Goal: Task Accomplishment & Management: Manage account settings

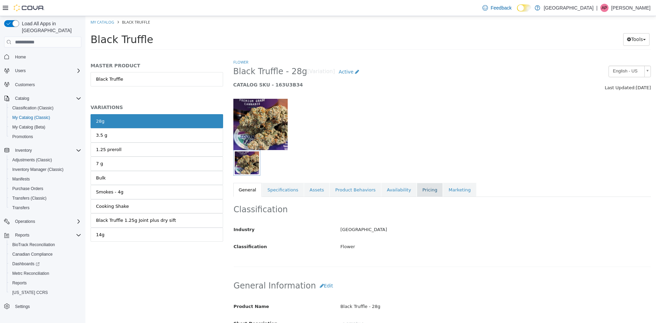
click at [417, 190] on link "Pricing" at bounding box center [430, 190] width 26 height 14
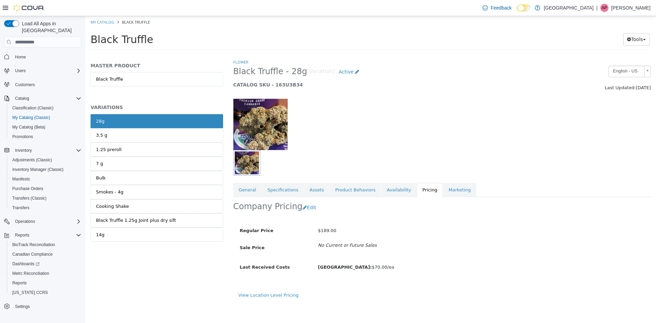
click at [296, 205] on h2 "Company Pricing" at bounding box center [267, 206] width 69 height 11
click at [302, 205] on button "Edit" at bounding box center [310, 207] width 17 height 13
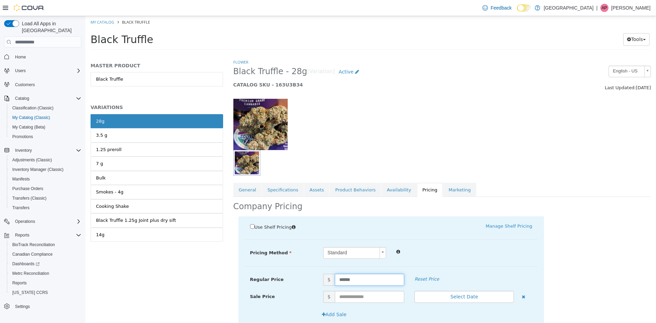
click at [348, 274] on input "******" at bounding box center [370, 280] width 70 height 12
type input "***"
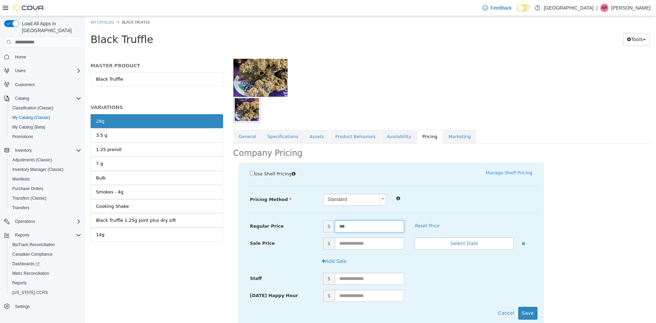
scroll to position [75, 0]
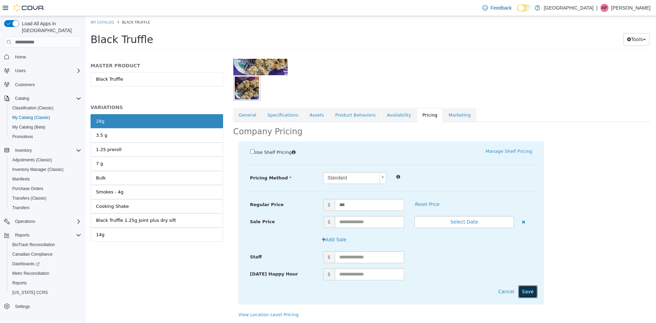
click at [521, 290] on button "Save" at bounding box center [527, 291] width 19 height 13
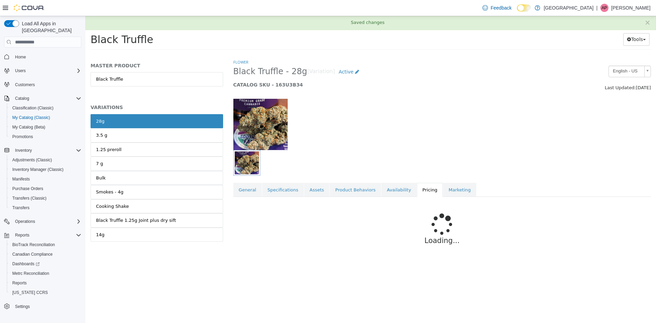
scroll to position [0, 0]
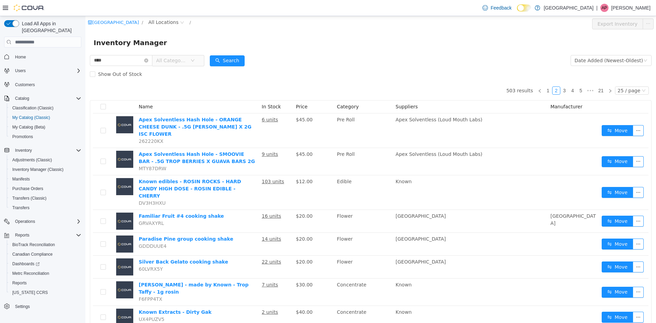
type input "****"
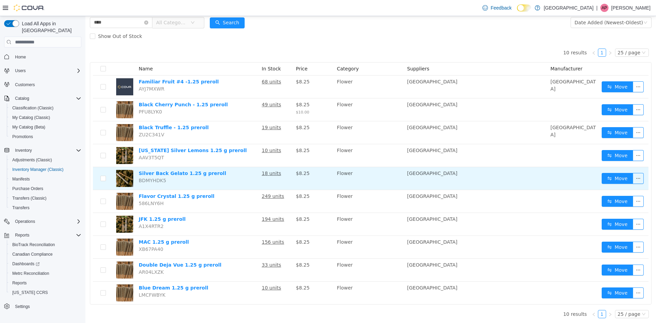
scroll to position [39, 0]
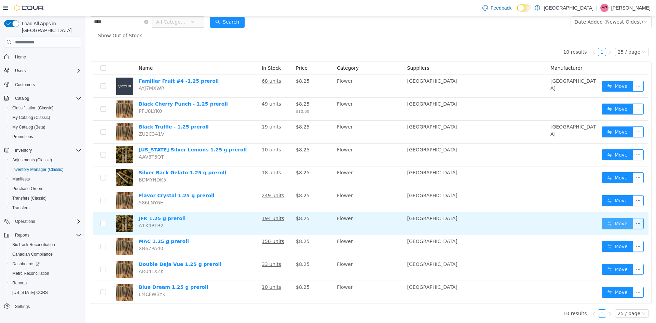
click at [621, 219] on button "Move" at bounding box center [617, 223] width 31 height 11
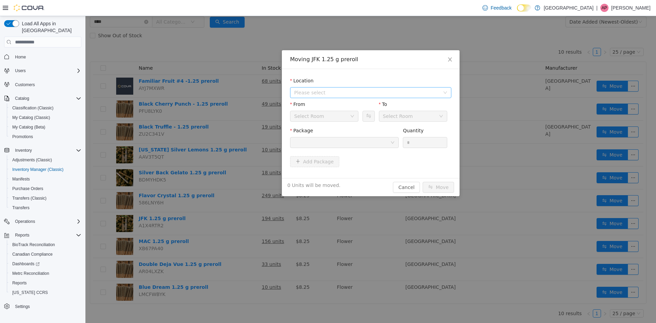
click at [334, 87] on span "Please select" at bounding box center [368, 92] width 149 height 10
click at [338, 123] on div "All Locations [STREET_ADDRESS]" at bounding box center [370, 112] width 161 height 25
click at [340, 115] on span "[STREET_ADDRESS]" at bounding box center [378, 117] width 144 height 9
click at [341, 148] on div "Package" at bounding box center [344, 139] width 109 height 24
click at [341, 144] on div at bounding box center [342, 142] width 96 height 10
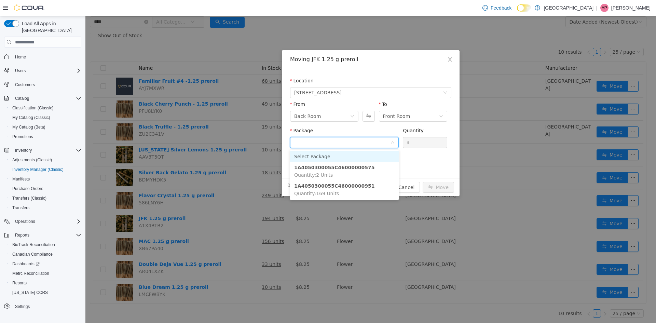
drag, startPoint x: 341, startPoint y: 144, endPoint x: 340, endPoint y: 160, distance: 16.1
click at [341, 145] on input "Package" at bounding box center [342, 143] width 96 height 10
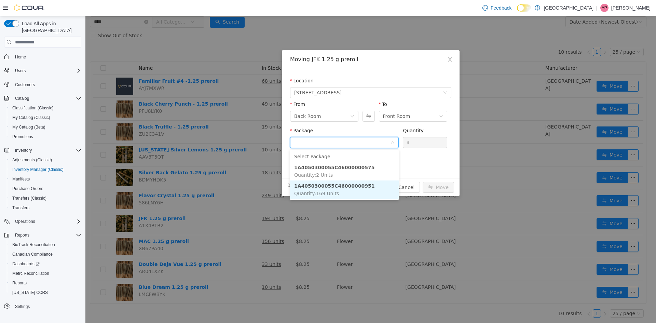
click at [339, 189] on li "1A4050300055C46000000951 Quantity : 169 Units" at bounding box center [344, 189] width 109 height 18
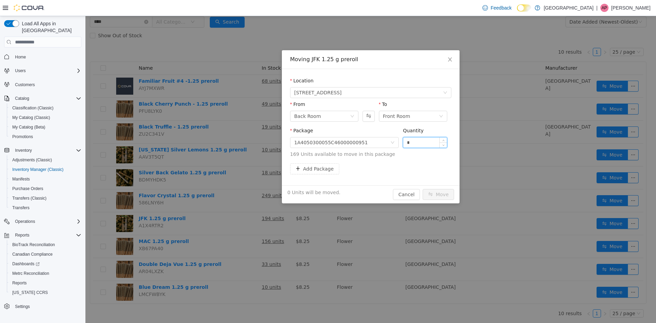
click at [421, 141] on input "*" at bounding box center [425, 142] width 44 height 10
type input "***"
click at [423, 189] on button "Move" at bounding box center [438, 194] width 31 height 11
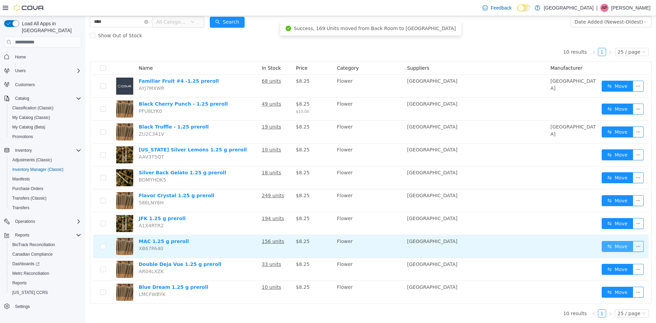
click at [612, 243] on button "Move" at bounding box center [617, 246] width 31 height 11
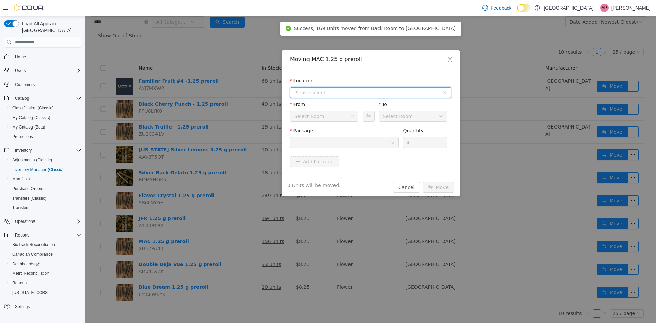
click at [337, 95] on span "Please select" at bounding box center [367, 92] width 146 height 7
click at [336, 114] on span "[STREET_ADDRESS]" at bounding box center [378, 117] width 144 height 9
click at [348, 144] on div at bounding box center [342, 142] width 96 height 10
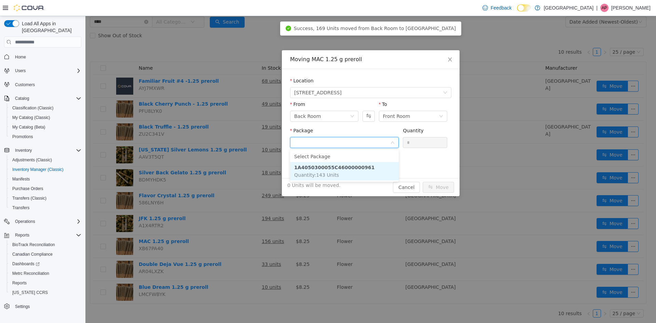
click at [351, 180] on li "1A4050300055C46000000961 Quantity : 143 Units" at bounding box center [344, 171] width 109 height 18
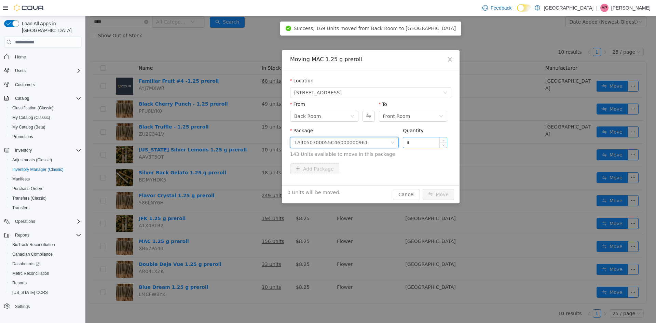
click at [412, 141] on input "*" at bounding box center [425, 142] width 44 height 10
type input "***"
click at [423, 189] on button "Move" at bounding box center [438, 194] width 31 height 11
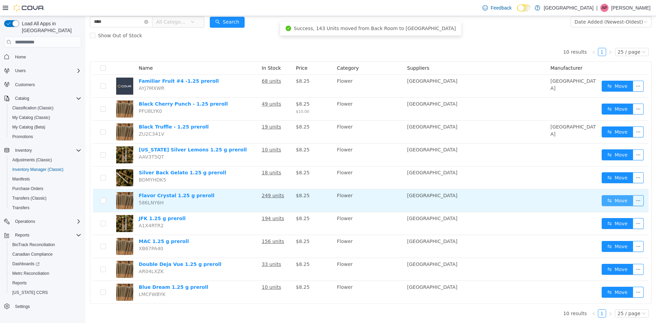
click at [611, 205] on button "Move" at bounding box center [617, 200] width 31 height 11
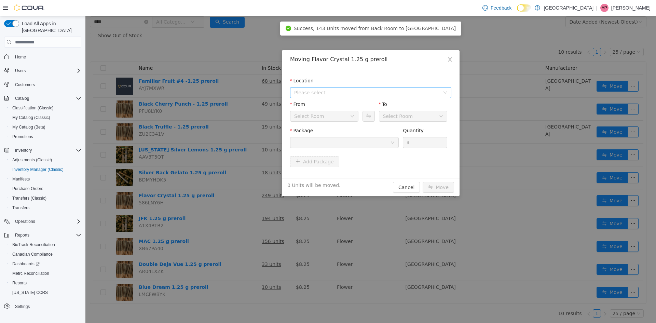
click at [330, 90] on span "Please select" at bounding box center [367, 92] width 146 height 7
click at [332, 115] on span "[STREET_ADDRESS]" at bounding box center [331, 117] width 47 height 5
click at [335, 143] on div at bounding box center [342, 142] width 96 height 10
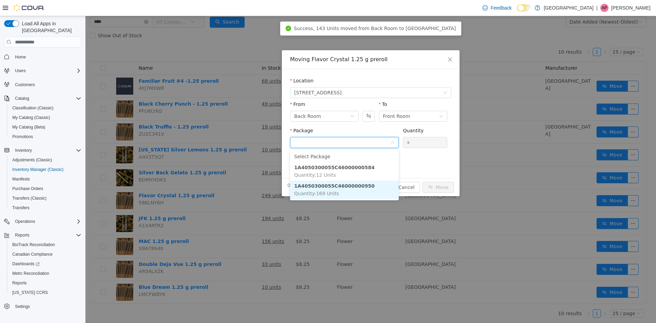
click at [343, 185] on strong "1A4050300055C46000000950" at bounding box center [334, 185] width 80 height 5
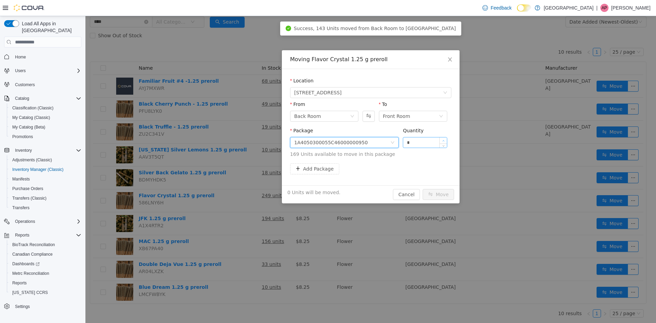
click at [442, 137] on span "Increase Value" at bounding box center [443, 140] width 7 height 6
click at [430, 143] on input "*" at bounding box center [425, 142] width 44 height 10
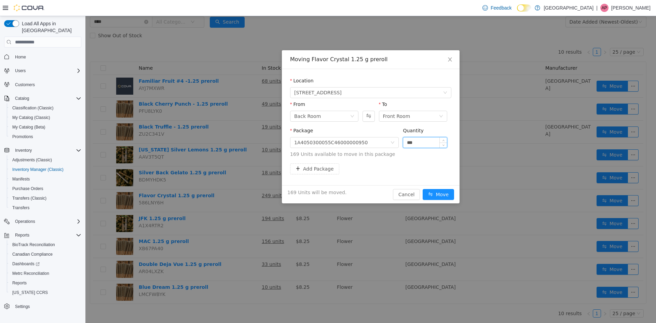
type input "***"
click at [423, 189] on button "Move" at bounding box center [438, 194] width 31 height 11
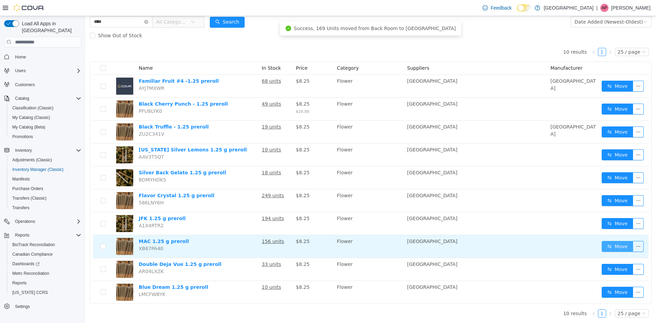
click at [607, 251] on button "Move" at bounding box center [617, 246] width 31 height 11
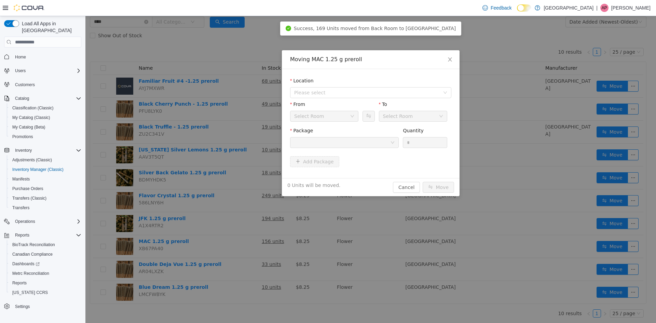
click at [339, 85] on div "Location" at bounding box center [370, 82] width 161 height 10
click at [342, 98] on div "Location Please select" at bounding box center [370, 89] width 161 height 24
click at [346, 95] on span "Please select" at bounding box center [367, 92] width 146 height 7
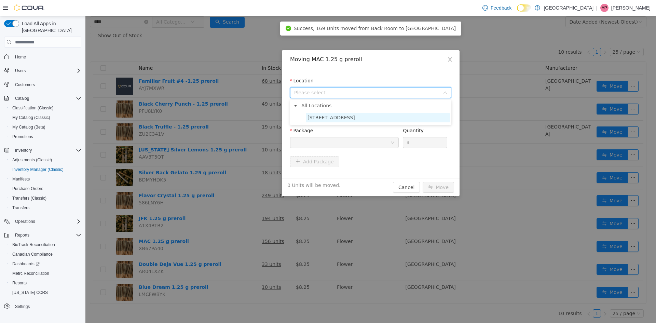
click at [342, 118] on span "[STREET_ADDRESS]" at bounding box center [378, 117] width 144 height 9
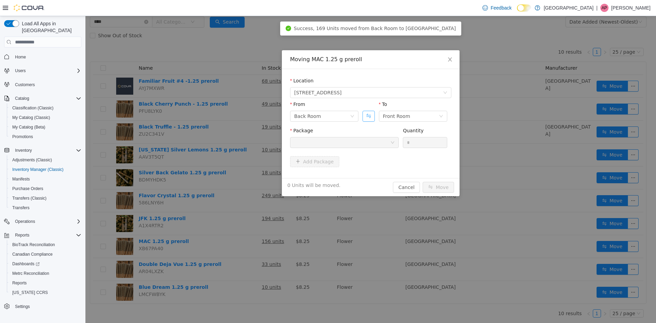
click at [367, 115] on button "Swap" at bounding box center [369, 116] width 12 height 11
click at [362, 143] on div at bounding box center [342, 142] width 96 height 10
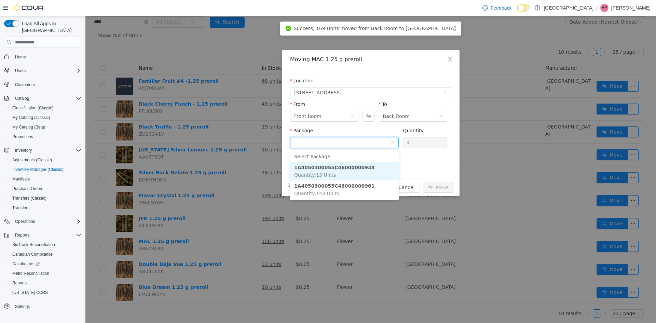
click at [361, 166] on li "1A4050300055C46000000938 Quantity : 13 Units" at bounding box center [344, 171] width 109 height 18
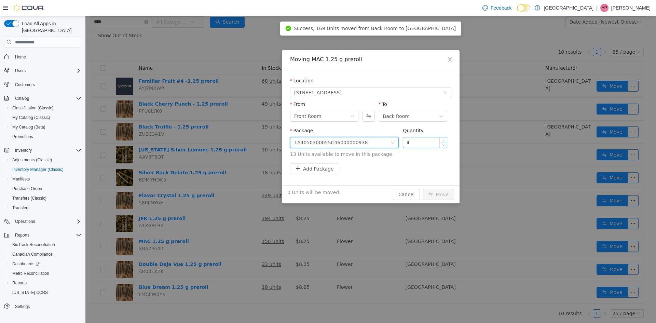
click at [409, 144] on input "*" at bounding box center [425, 142] width 44 height 10
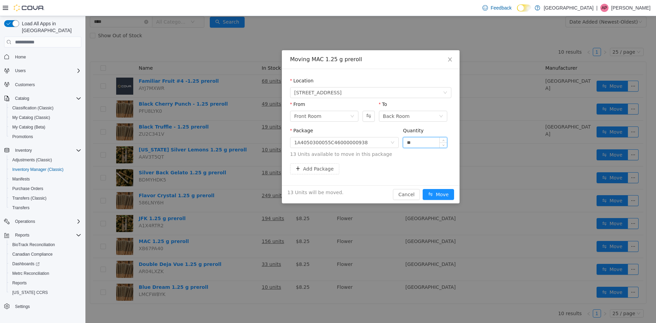
type input "**"
click at [423, 189] on button "Move" at bounding box center [438, 194] width 31 height 11
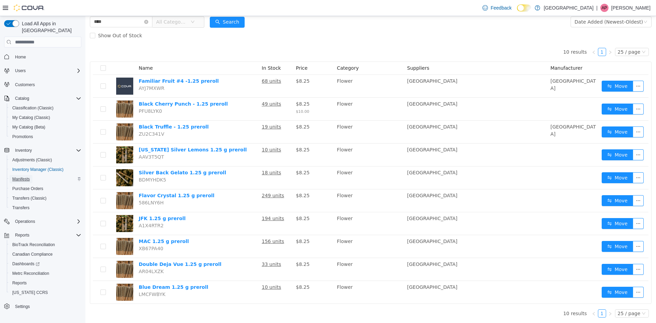
click at [26, 176] on span "Manifests" at bounding box center [20, 178] width 17 height 5
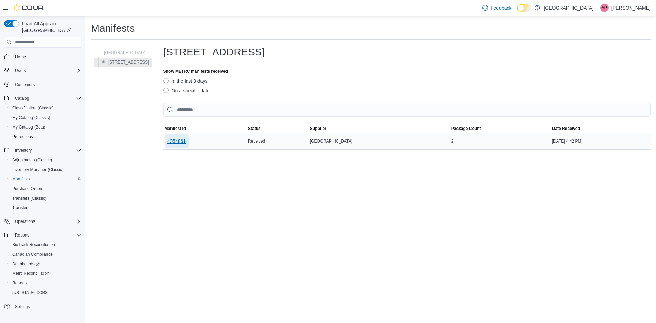
click at [167, 143] on span "4054861" at bounding box center [176, 141] width 19 height 7
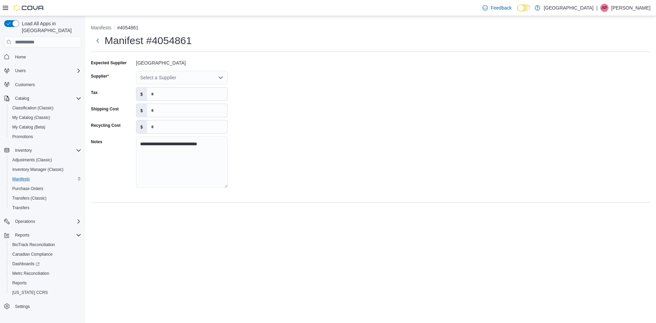
click at [182, 85] on div "**********" at bounding box center [371, 125] width 560 height 137
click at [182, 83] on div "Select a Supplier" at bounding box center [182, 78] width 92 height 14
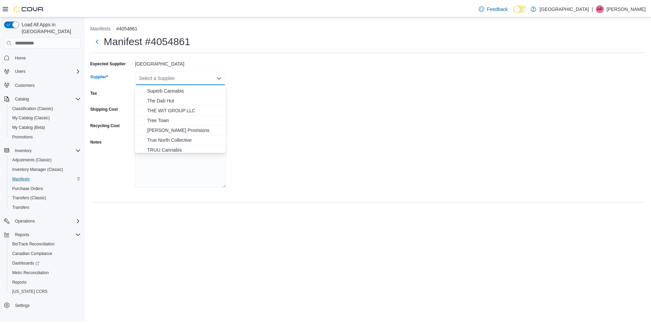
scroll to position [547, 0]
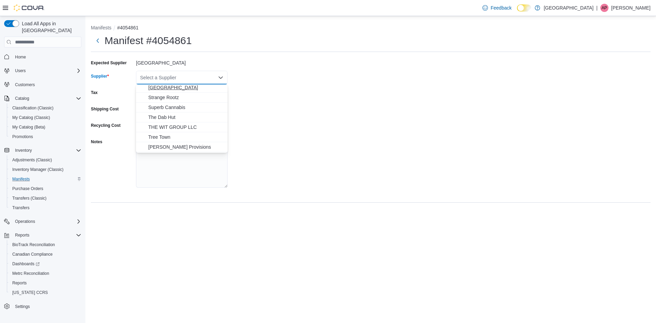
click at [176, 88] on span "[GEOGRAPHIC_DATA]" at bounding box center [185, 87] width 75 height 7
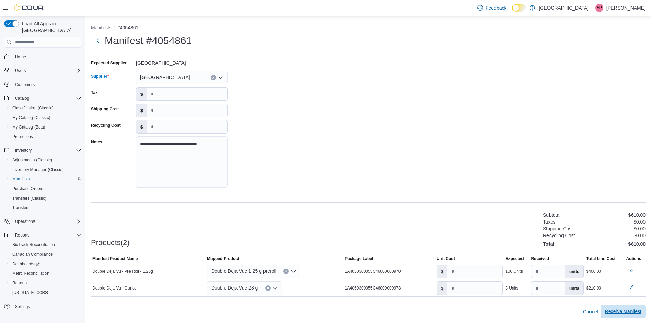
click at [641, 312] on span "Receive Manifest" at bounding box center [623, 311] width 37 height 7
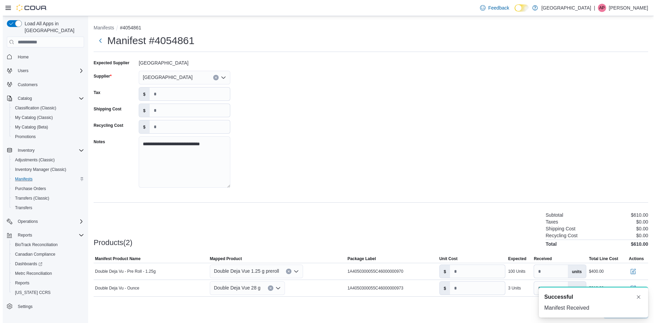
scroll to position [0, 0]
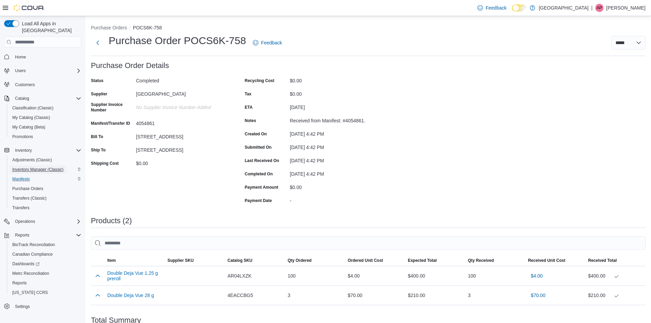
click at [30, 165] on span "Inventory Manager (Classic)" at bounding box center [37, 169] width 51 height 8
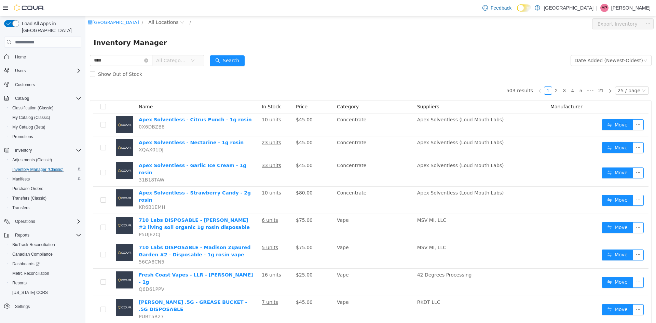
type input "****"
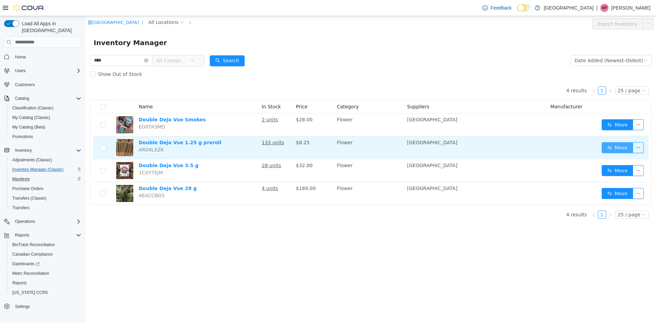
click at [609, 147] on button "Move" at bounding box center [617, 147] width 31 height 11
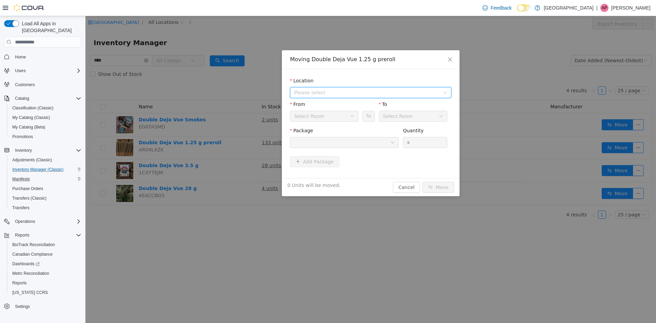
click at [323, 90] on span "Please select" at bounding box center [367, 92] width 146 height 7
click at [329, 116] on span "[STREET_ADDRESS]" at bounding box center [331, 116] width 47 height 5
click at [351, 147] on div at bounding box center [342, 142] width 96 height 10
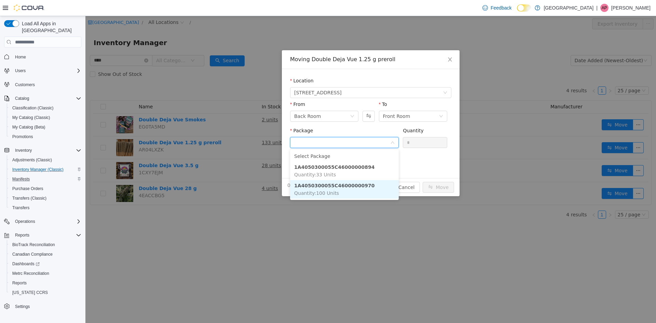
click at [356, 188] on strong "1A4050300055C46000000970" at bounding box center [334, 185] width 80 height 5
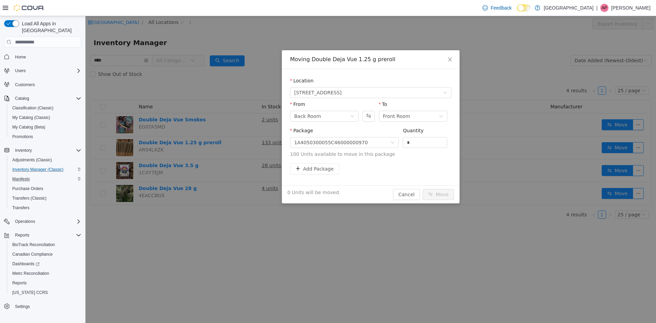
click at [428, 136] on div "Quantity" at bounding box center [425, 132] width 44 height 10
click at [421, 140] on input "*" at bounding box center [425, 142] width 44 height 10
type input "***"
click at [423, 189] on button "Move" at bounding box center [438, 194] width 31 height 11
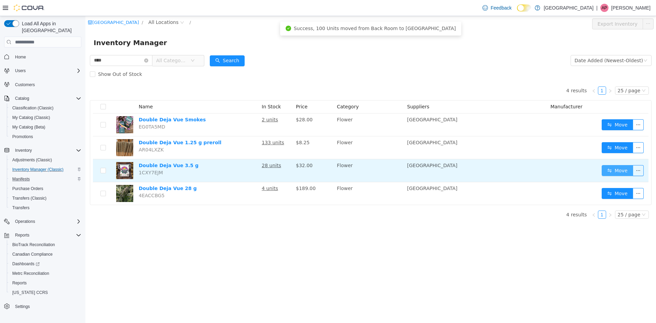
click at [611, 173] on button "Move" at bounding box center [617, 170] width 31 height 11
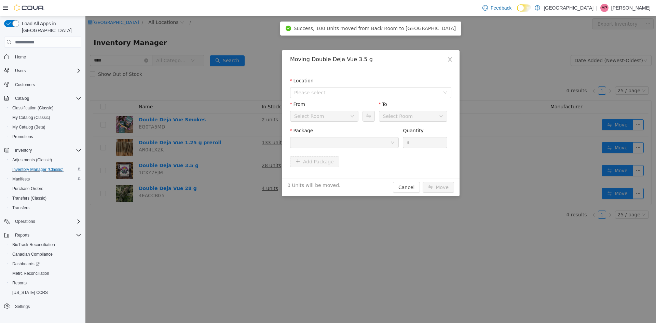
click at [586, 189] on div "Moving Double Deja Vue 3.5 g Location Please select From Select Room To Select …" at bounding box center [370, 169] width 571 height 307
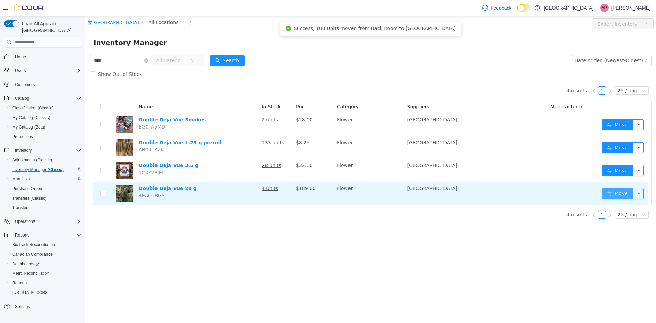
click at [617, 195] on button "Move" at bounding box center [617, 193] width 31 height 11
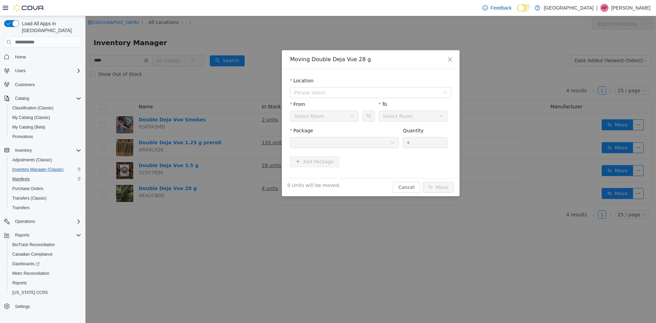
click at [351, 85] on div "Location" at bounding box center [370, 82] width 161 height 10
click at [353, 94] on span "Please select" at bounding box center [367, 92] width 146 height 7
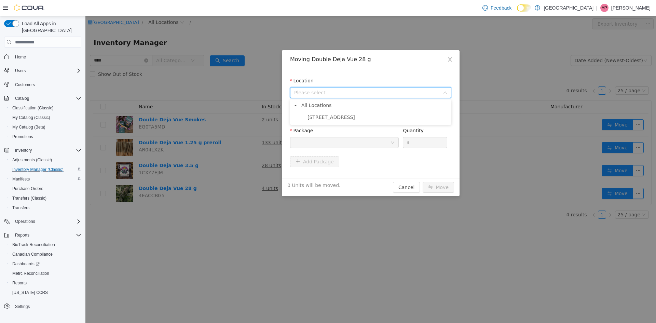
click at [348, 120] on span "[STREET_ADDRESS]" at bounding box center [378, 117] width 144 height 9
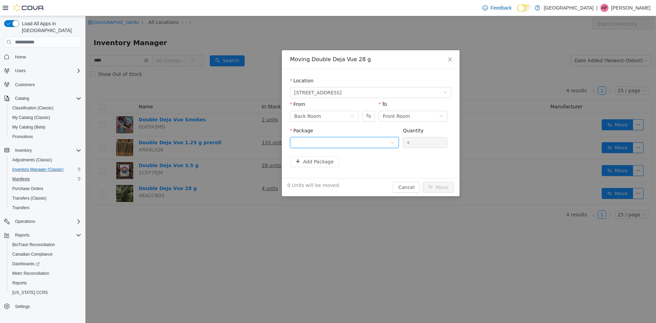
click at [345, 141] on div at bounding box center [342, 142] width 96 height 10
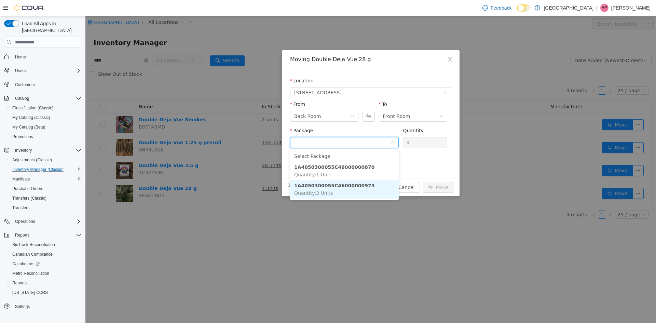
click at [346, 185] on strong "1A4050300055C46000000973" at bounding box center [334, 185] width 80 height 5
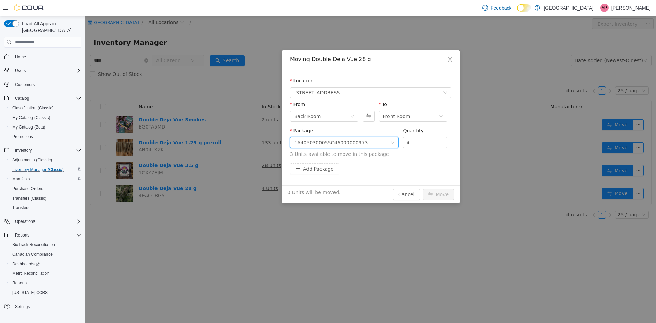
click at [354, 138] on div "1A4050300055C46000000973" at bounding box center [330, 142] width 73 height 10
click at [409, 142] on input "*" at bounding box center [425, 142] width 44 height 10
click at [409, 144] on input "*" at bounding box center [425, 142] width 44 height 10
type input "*"
click at [423, 189] on button "Move" at bounding box center [438, 194] width 31 height 11
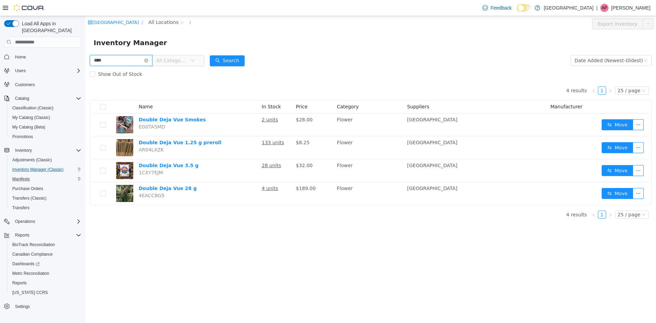
click at [113, 62] on input "****" at bounding box center [121, 60] width 63 height 11
type input "***"
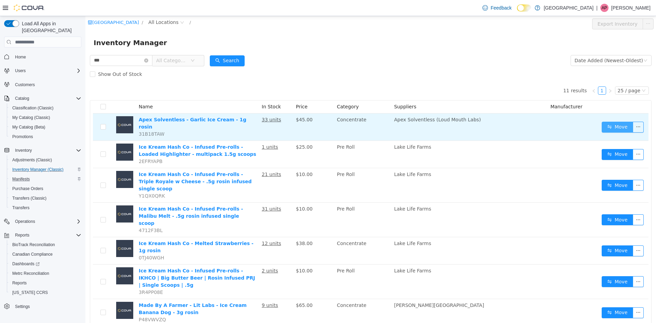
click at [606, 125] on button "Move" at bounding box center [617, 127] width 31 height 11
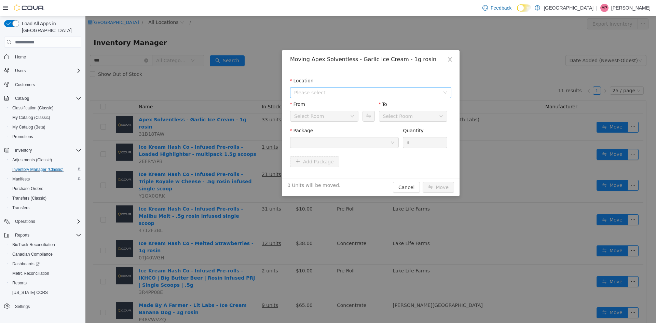
drag, startPoint x: 340, startPoint y: 97, endPoint x: 339, endPoint y: 92, distance: 5.2
click at [340, 96] on span "Please select" at bounding box center [368, 92] width 149 height 10
click at [339, 113] on span "[STREET_ADDRESS]" at bounding box center [378, 117] width 144 height 9
click at [349, 143] on div at bounding box center [342, 142] width 96 height 10
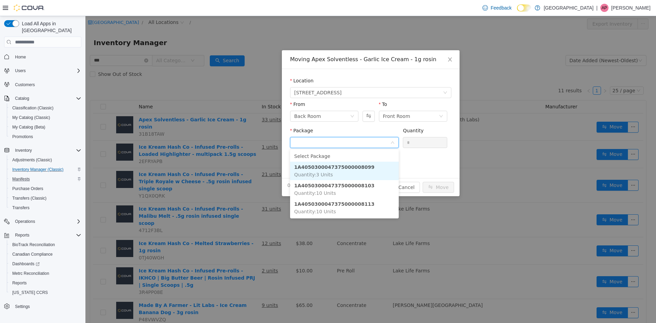
click at [356, 169] on strong "1A4050300047375000008099" at bounding box center [334, 166] width 80 height 5
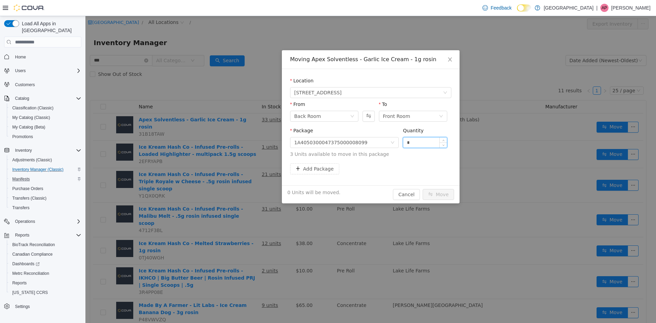
click at [415, 142] on input "*" at bounding box center [425, 142] width 44 height 10
type input "*"
click at [423, 189] on button "Move" at bounding box center [438, 194] width 31 height 11
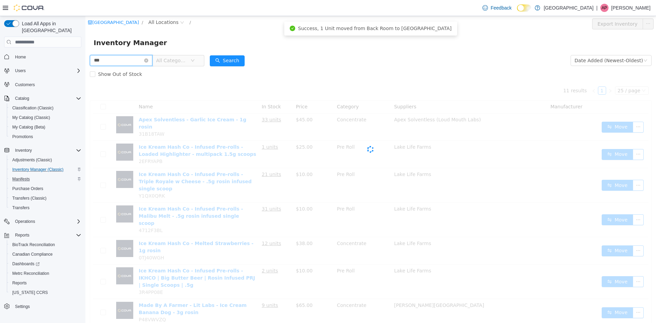
click at [118, 61] on input "***" at bounding box center [121, 60] width 63 height 11
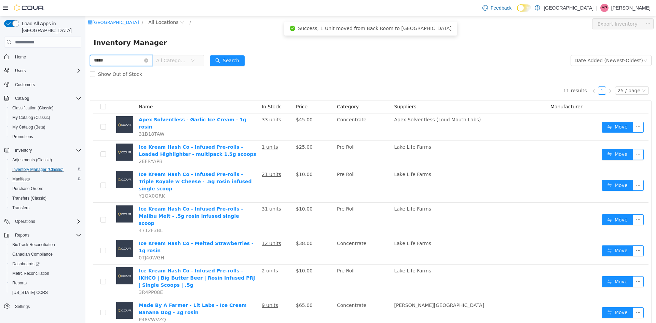
type input "*****"
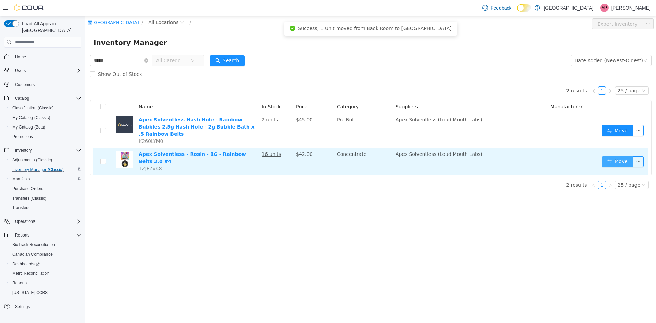
click at [616, 156] on button "Move" at bounding box center [617, 161] width 31 height 11
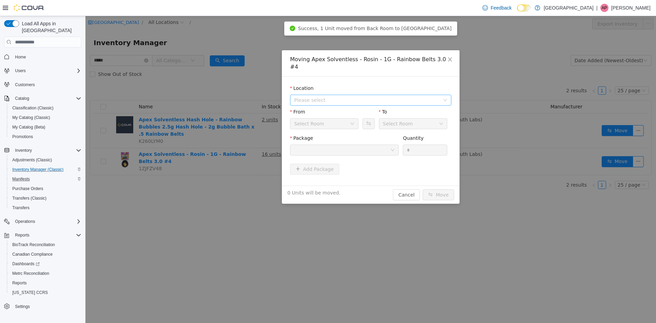
click at [339, 97] on span "Please select" at bounding box center [367, 100] width 146 height 7
click at [341, 117] on span "[STREET_ADDRESS]" at bounding box center [378, 117] width 144 height 9
click at [343, 145] on div at bounding box center [342, 150] width 96 height 10
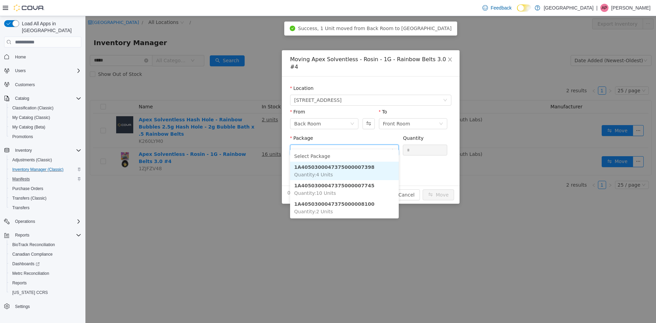
click at [350, 168] on strong "1A4050300047375000007398" at bounding box center [334, 166] width 80 height 5
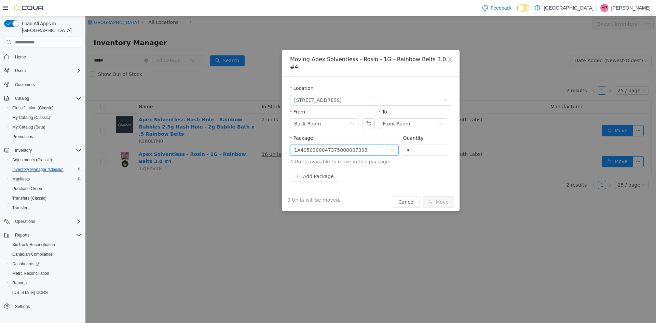
click at [327, 145] on div "1A4050300047375000007398" at bounding box center [330, 150] width 73 height 10
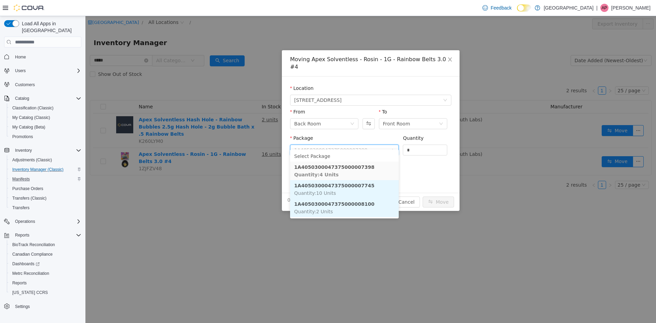
drag, startPoint x: 364, startPoint y: 207, endPoint x: 376, endPoint y: 194, distance: 17.2
click at [365, 205] on li "1A4050300047375000008100 Quantity : 2 Units" at bounding box center [344, 208] width 109 height 18
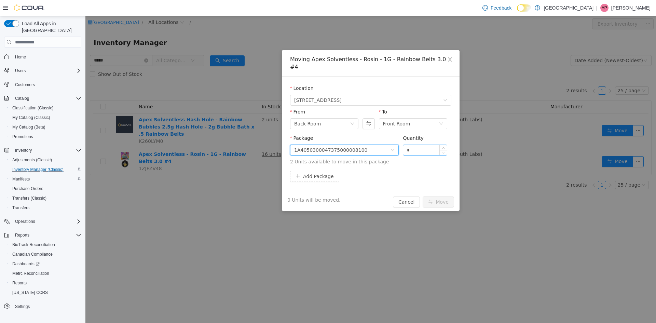
click at [415, 145] on input "*" at bounding box center [425, 150] width 44 height 10
type input "*"
click at [423, 196] on button "Move" at bounding box center [438, 201] width 31 height 11
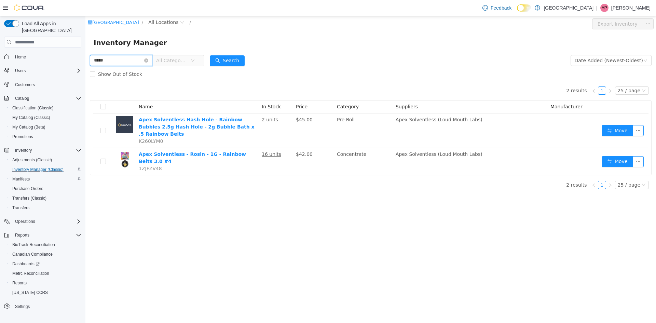
click at [152, 56] on input "*****" at bounding box center [121, 60] width 63 height 11
click at [148, 58] on icon "icon: close-circle" at bounding box center [146, 60] width 4 height 4
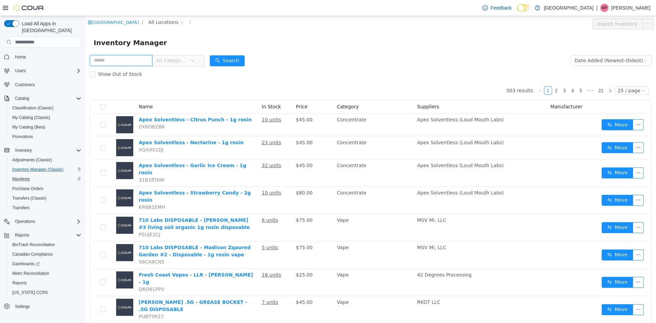
click at [129, 62] on input "text" at bounding box center [121, 60] width 63 height 11
click at [349, 51] on div "Inventory Manager" at bounding box center [370, 43] width 571 height 22
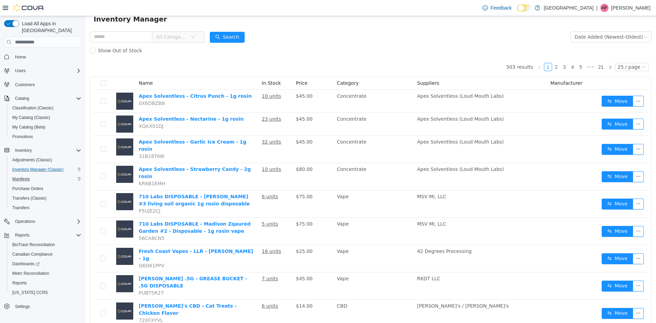
scroll to position [34, 0]
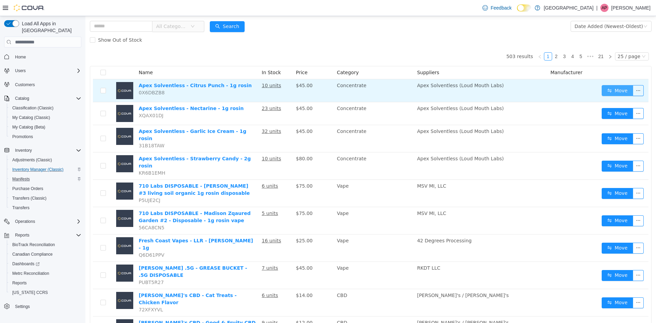
click at [610, 88] on button "Move" at bounding box center [617, 90] width 31 height 11
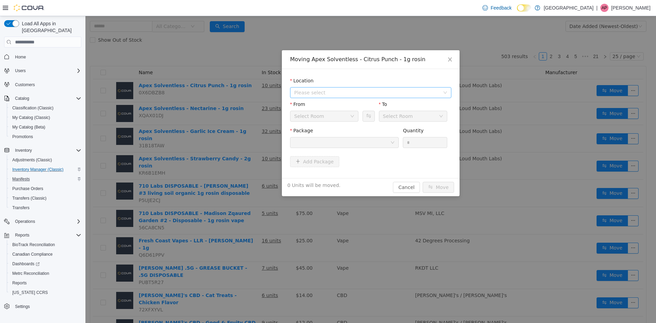
click at [349, 91] on span "Please select" at bounding box center [367, 92] width 146 height 7
click at [328, 113] on span "[STREET_ADDRESS]" at bounding box center [378, 117] width 144 height 9
click at [337, 147] on div at bounding box center [342, 142] width 96 height 10
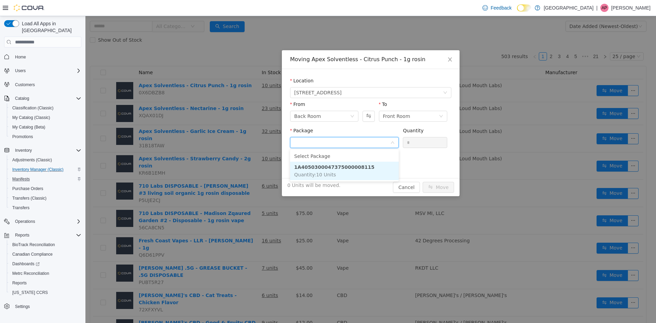
drag, startPoint x: 342, startPoint y: 170, endPoint x: 352, endPoint y: 163, distance: 12.8
click at [342, 169] on strong "1A4050300047375000008115" at bounding box center [334, 166] width 80 height 5
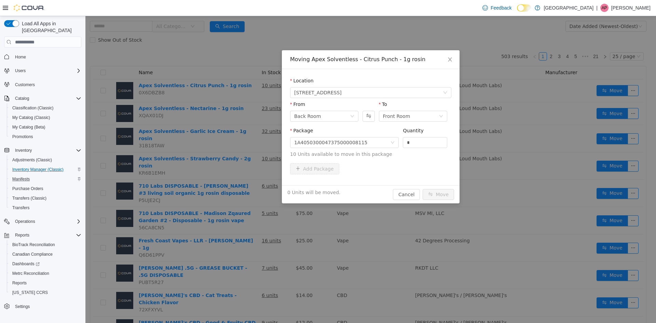
click at [414, 148] on div "Quantity *" at bounding box center [425, 139] width 44 height 24
click at [410, 137] on input "*" at bounding box center [425, 142] width 44 height 10
type input "***"
click at [423, 189] on button "Move" at bounding box center [438, 194] width 31 height 11
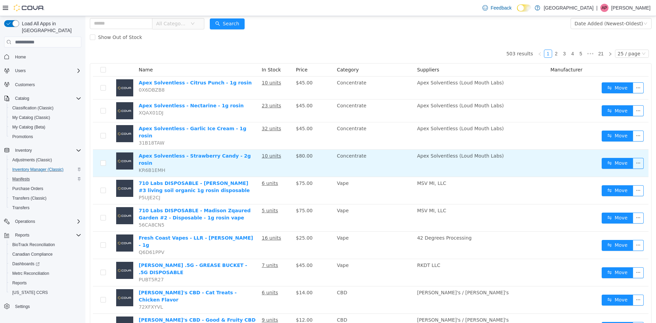
scroll to position [0, 0]
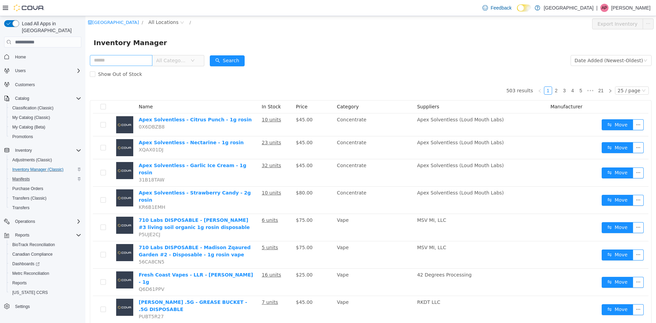
drag, startPoint x: 111, startPoint y: 51, endPoint x: 111, endPoint y: 56, distance: 4.5
click at [111, 56] on input "text" at bounding box center [121, 60] width 63 height 11
type input "*********"
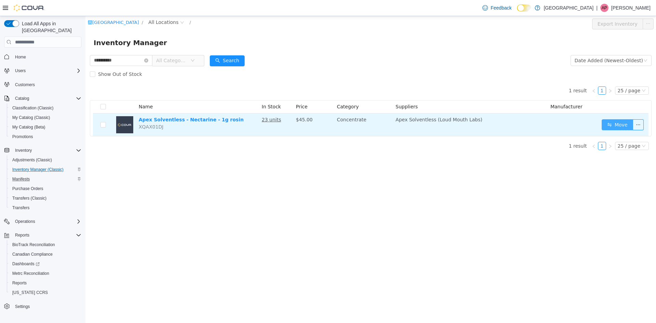
click at [604, 127] on button "Move" at bounding box center [617, 124] width 31 height 11
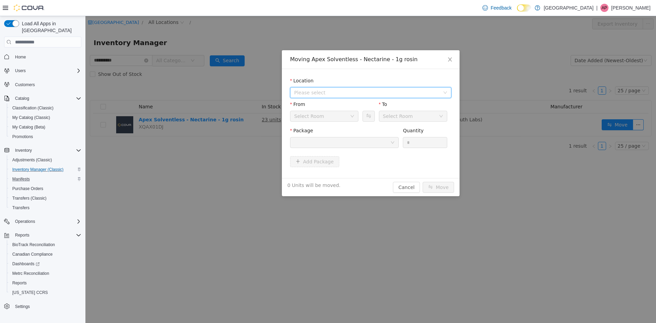
click at [352, 88] on span "Please select" at bounding box center [368, 92] width 149 height 10
click at [335, 115] on span "[STREET_ADDRESS]" at bounding box center [331, 116] width 47 height 5
click at [335, 137] on div at bounding box center [344, 142] width 109 height 11
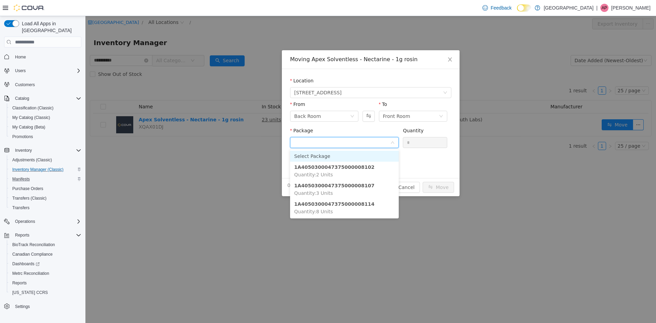
click at [336, 141] on input "Package" at bounding box center [342, 143] width 96 height 10
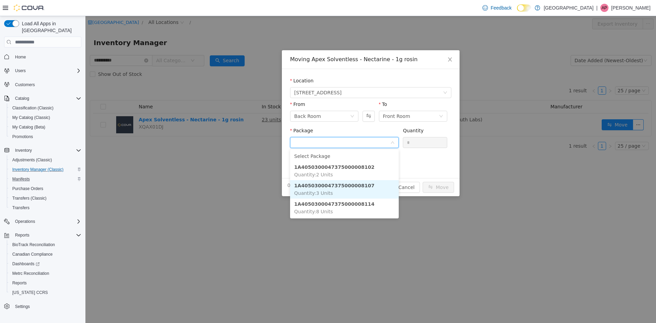
click at [338, 187] on strong "1A4050300047375000008107" at bounding box center [334, 185] width 80 height 5
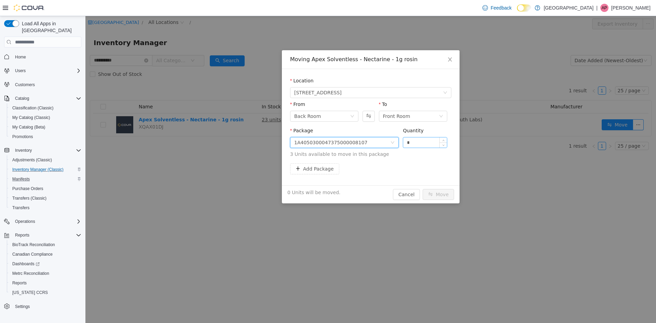
click at [438, 140] on input "*" at bounding box center [425, 142] width 44 height 10
type input "*"
click at [423, 189] on button "Move" at bounding box center [438, 194] width 31 height 11
